Goal: Find specific page/section: Find specific page/section

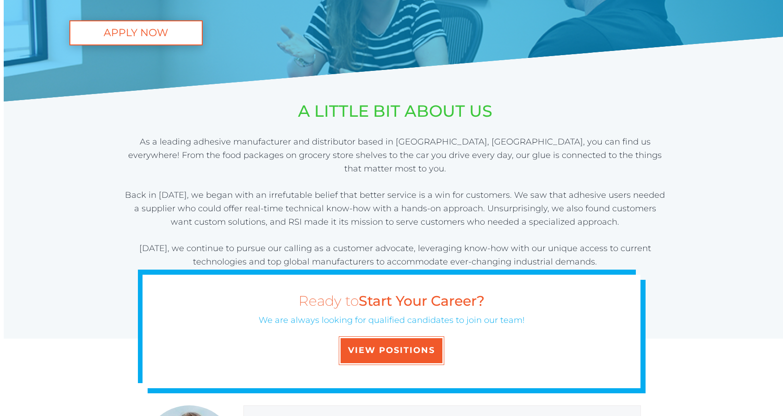
scroll to position [288, 0]
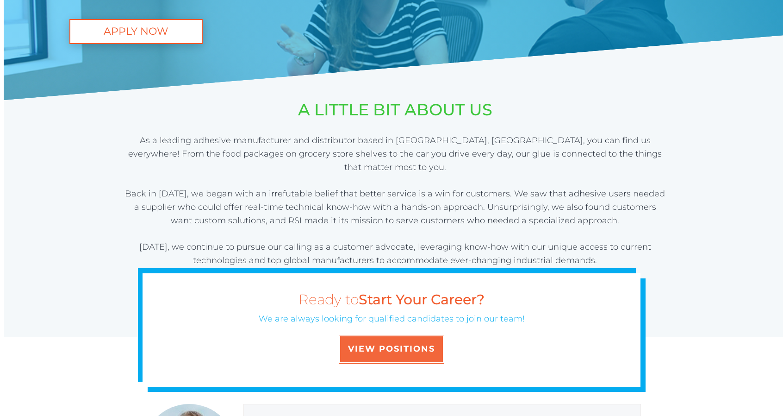
click at [409, 349] on span "VIEW POSITIONS" at bounding box center [391, 349] width 87 height 10
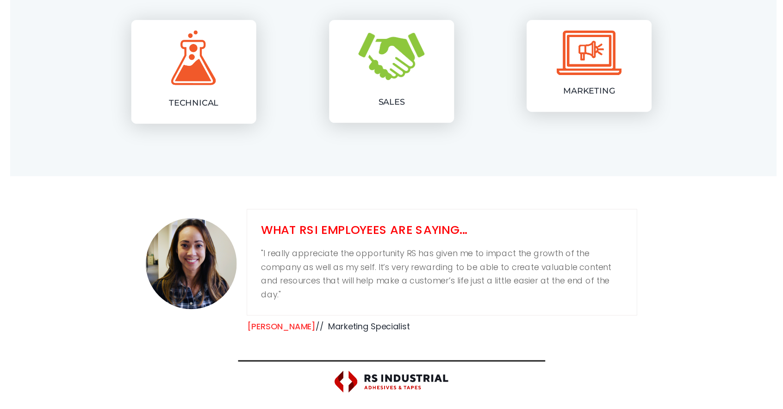
scroll to position [506, 0]
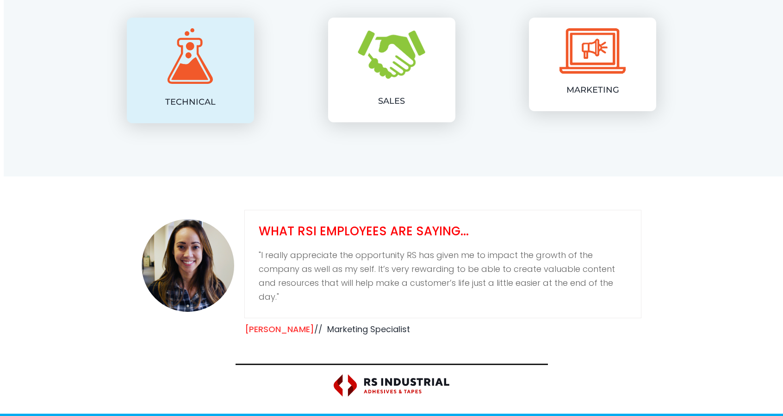
click at [175, 83] on img at bounding box center [190, 56] width 45 height 56
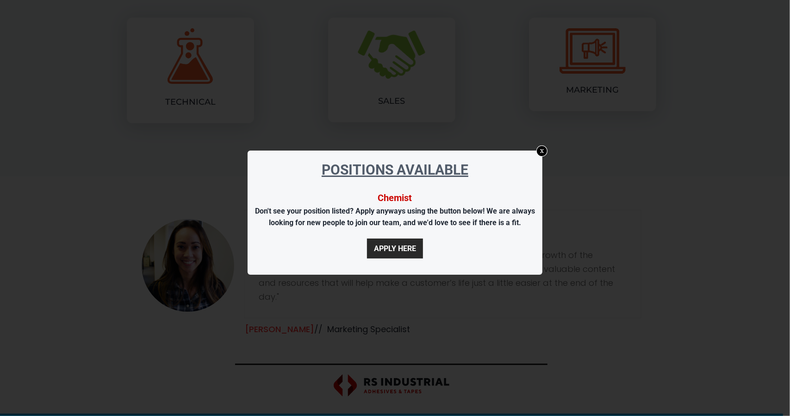
click at [542, 152] on link "x" at bounding box center [542, 150] width 11 height 11
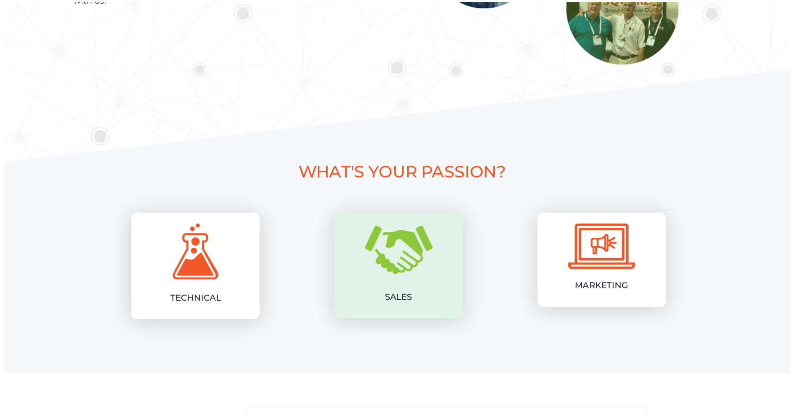
scroll to position [314, 0]
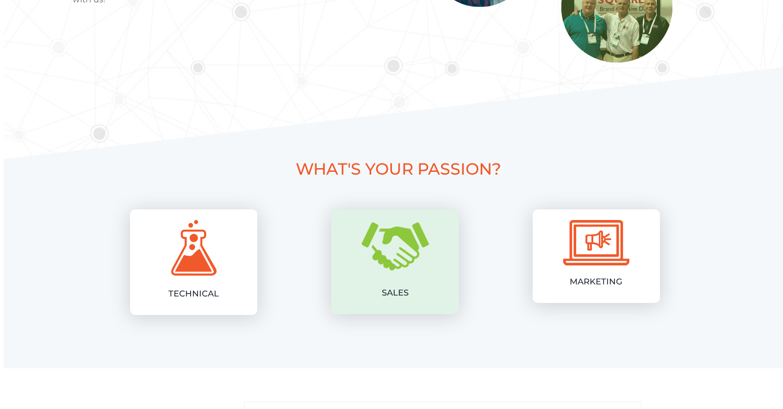
click at [382, 253] on img at bounding box center [396, 246] width 68 height 48
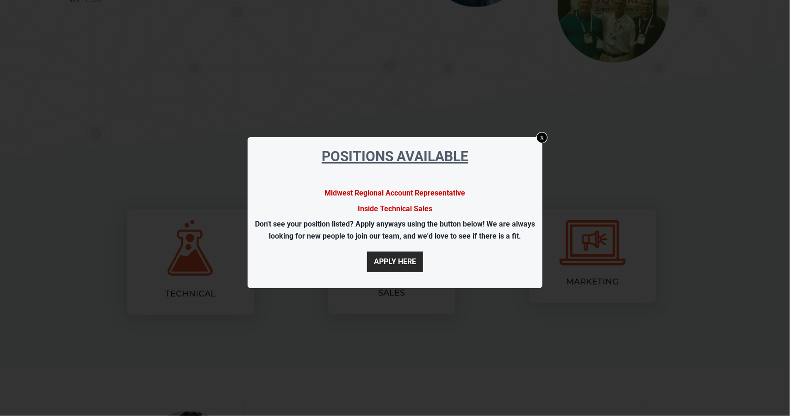
click at [546, 134] on link "x" at bounding box center [542, 137] width 11 height 11
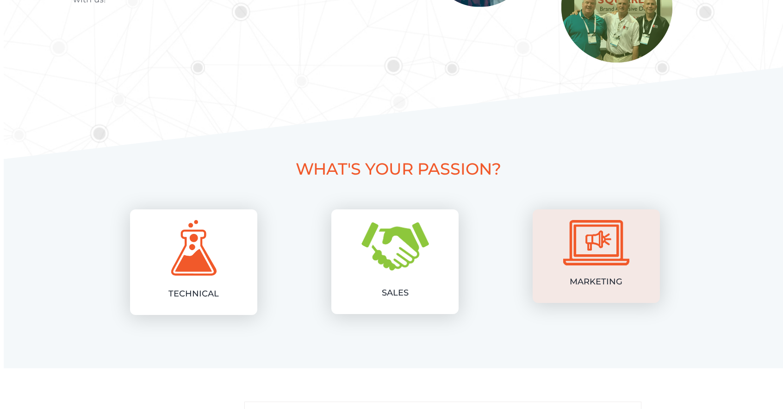
click at [586, 241] on img at bounding box center [596, 242] width 66 height 45
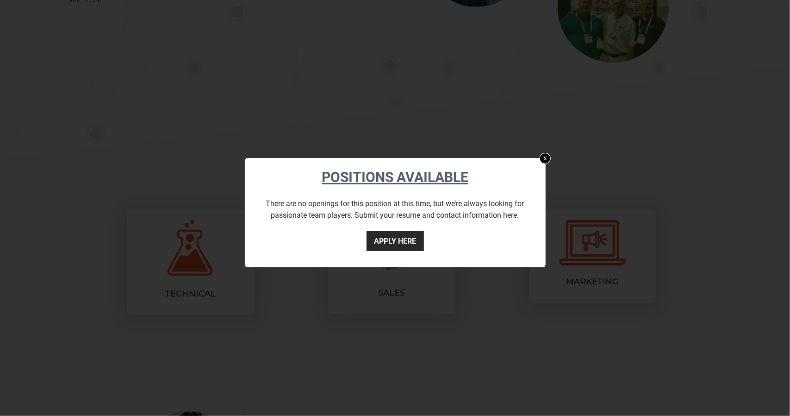
click at [544, 158] on link "x" at bounding box center [544, 158] width 11 height 11
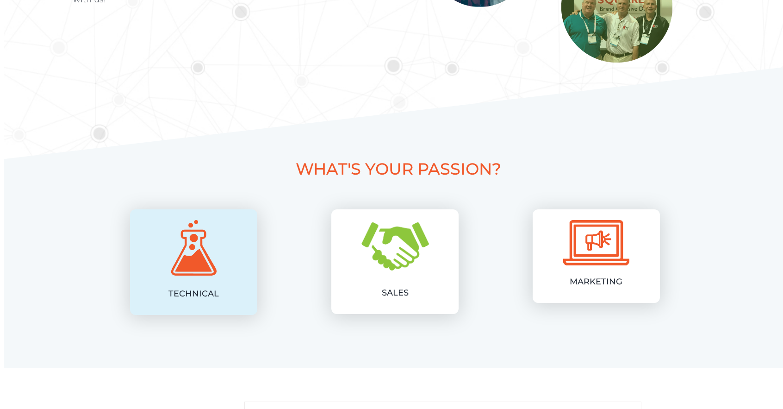
click at [189, 270] on img at bounding box center [193, 248] width 45 height 56
